Goal: Find specific page/section: Find specific page/section

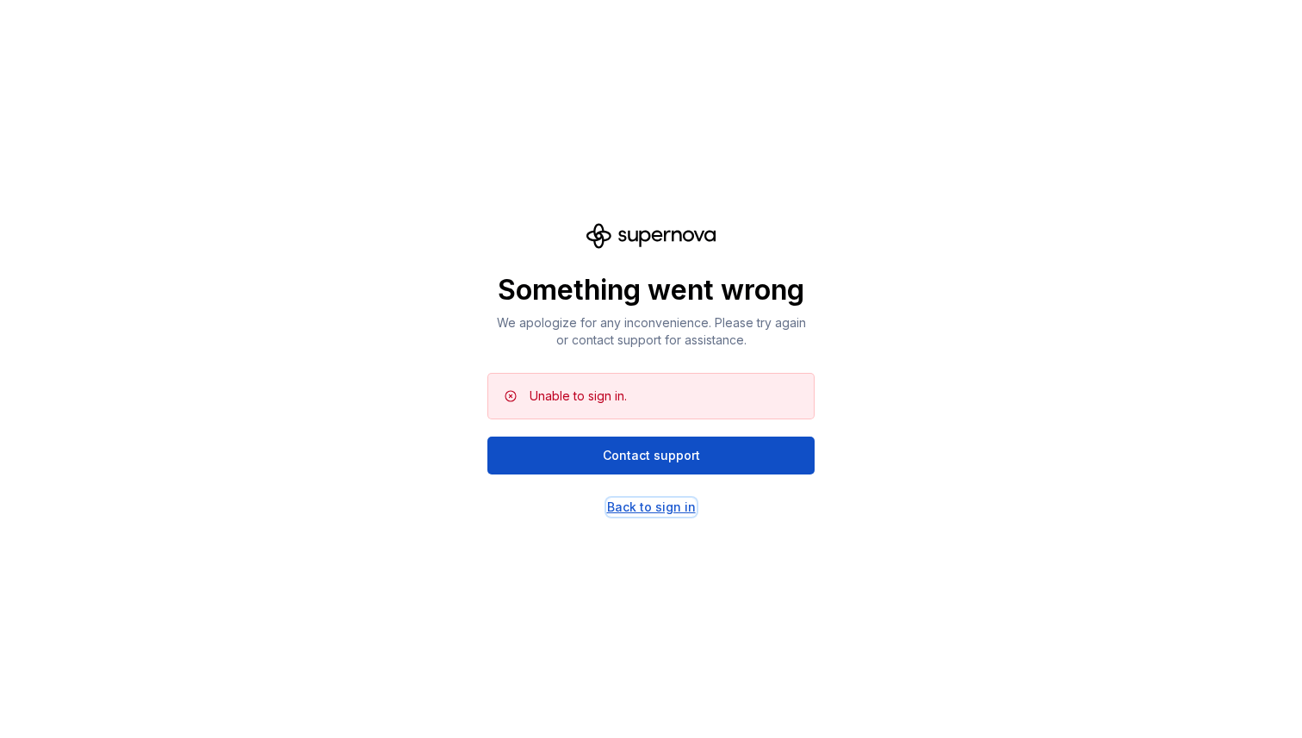
click at [646, 504] on div "Back to sign in" at bounding box center [651, 506] width 89 height 17
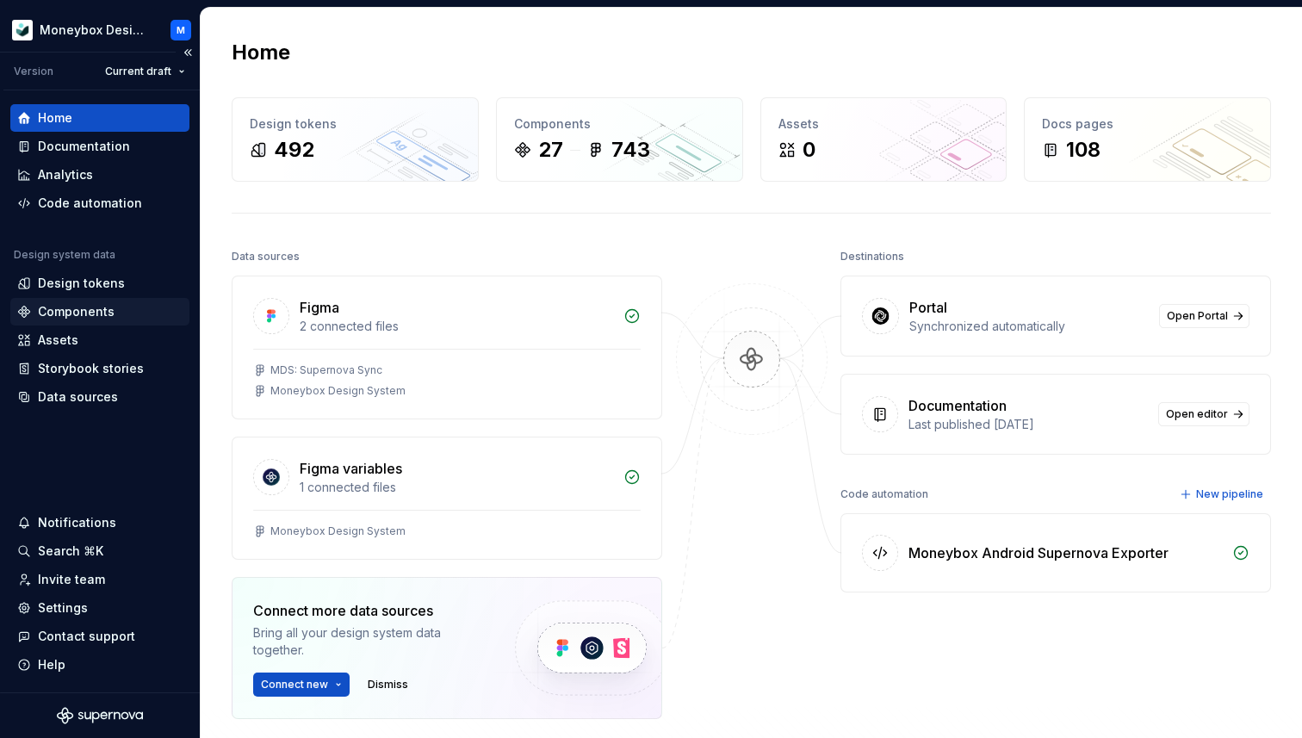
click at [119, 301] on div "Components" at bounding box center [99, 312] width 179 height 28
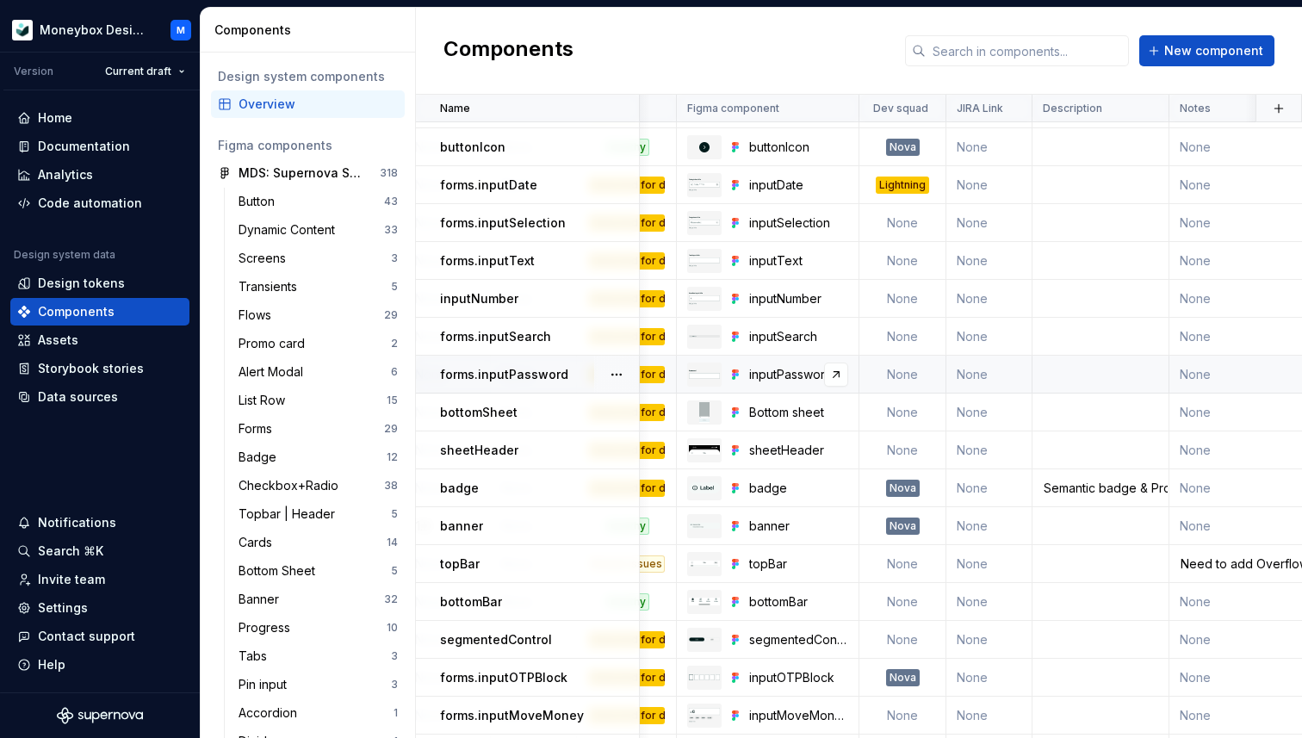
scroll to position [70, 0]
